Goal: Check status: Check status

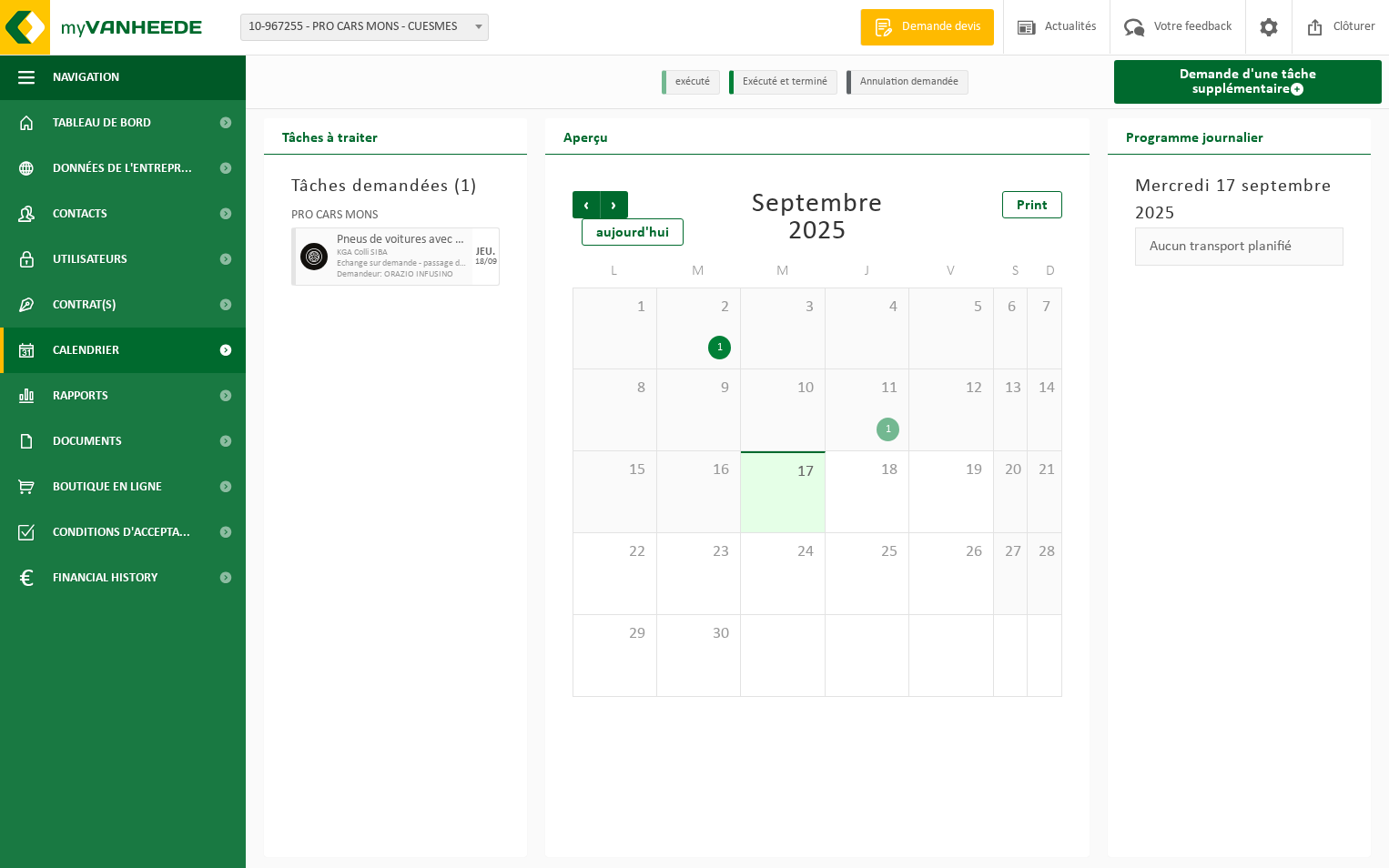
click at [132, 348] on link "Calendrier" at bounding box center [122, 350] width 245 height 45
click at [482, 30] on span at bounding box center [478, 25] width 18 height 24
select select "168832"
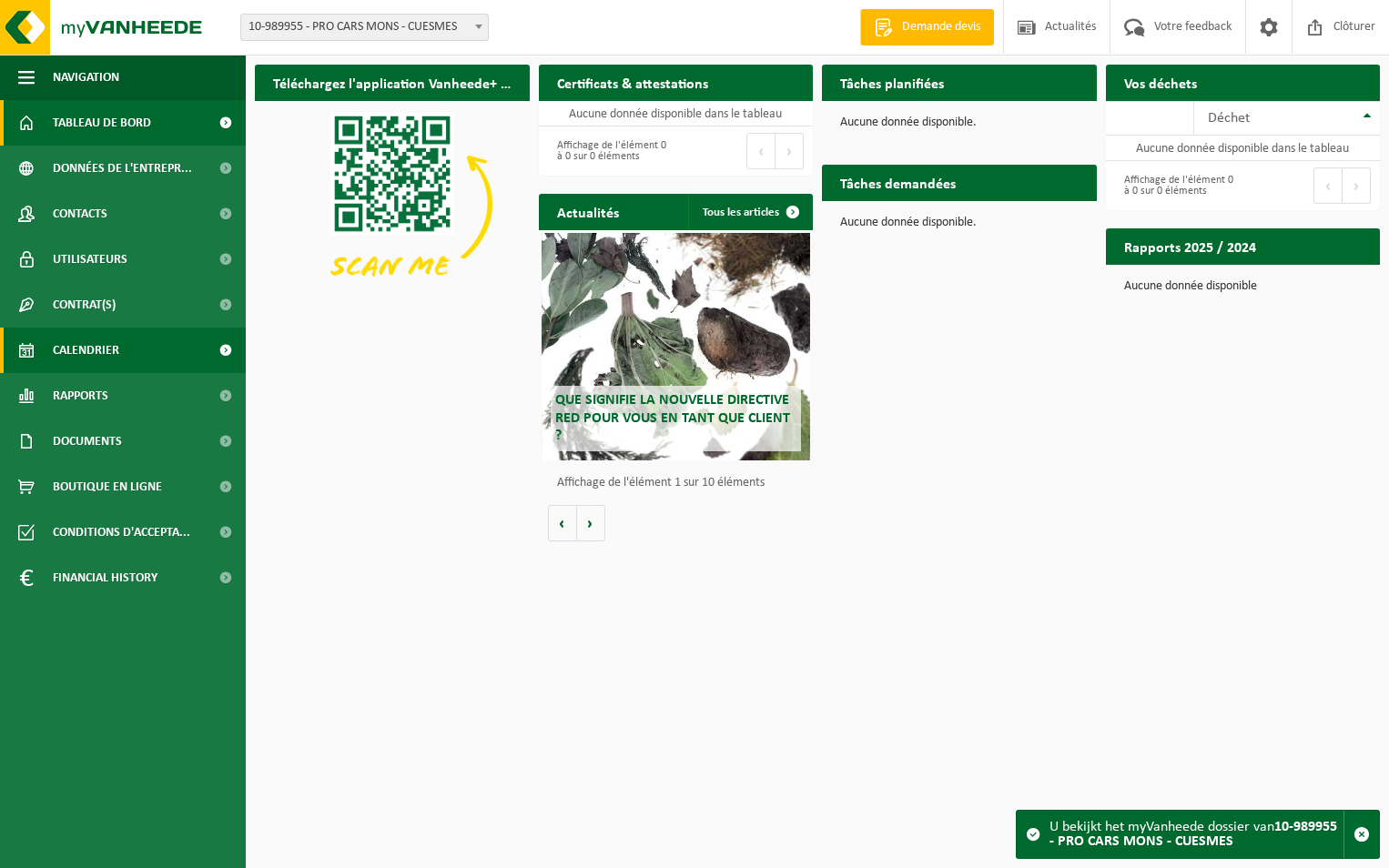
click at [139, 351] on link "Calendrier" at bounding box center [122, 350] width 245 height 45
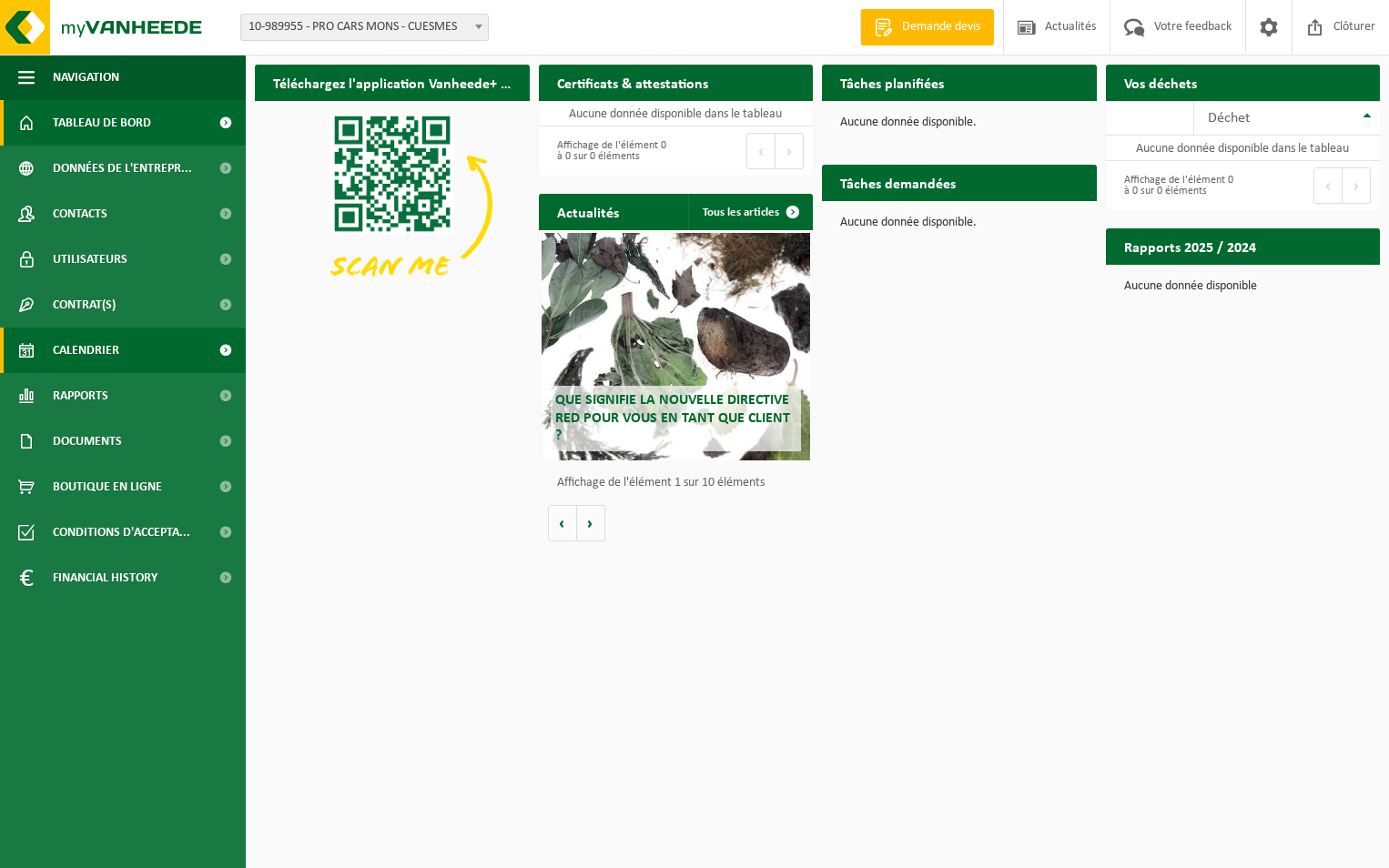
click at [99, 349] on span "Calendrier" at bounding box center [86, 350] width 67 height 45
